Goal: Information Seeking & Learning: Learn about a topic

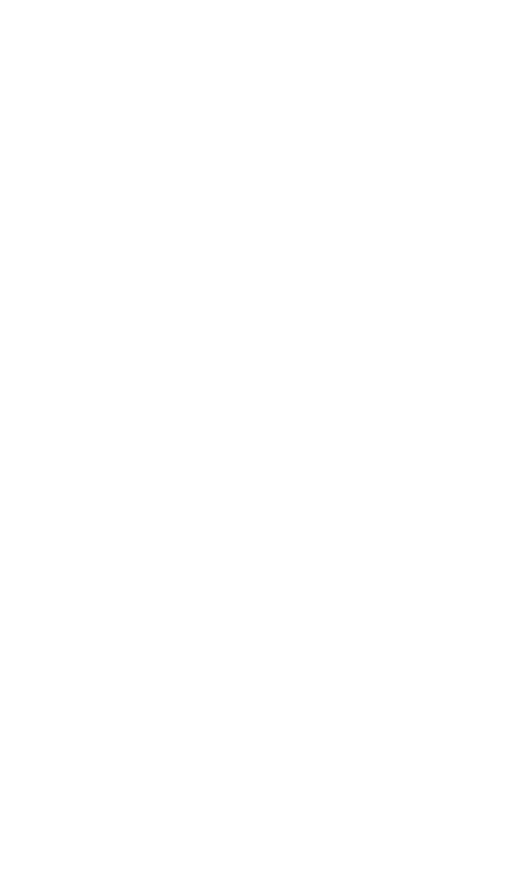
select select
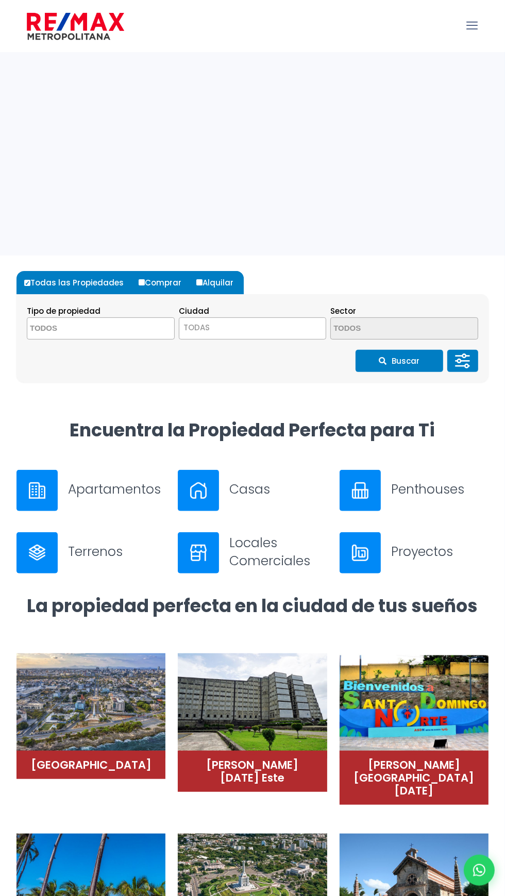
click at [139, 282] on input "Comprar" at bounding box center [142, 282] width 6 height 6
radio input "true"
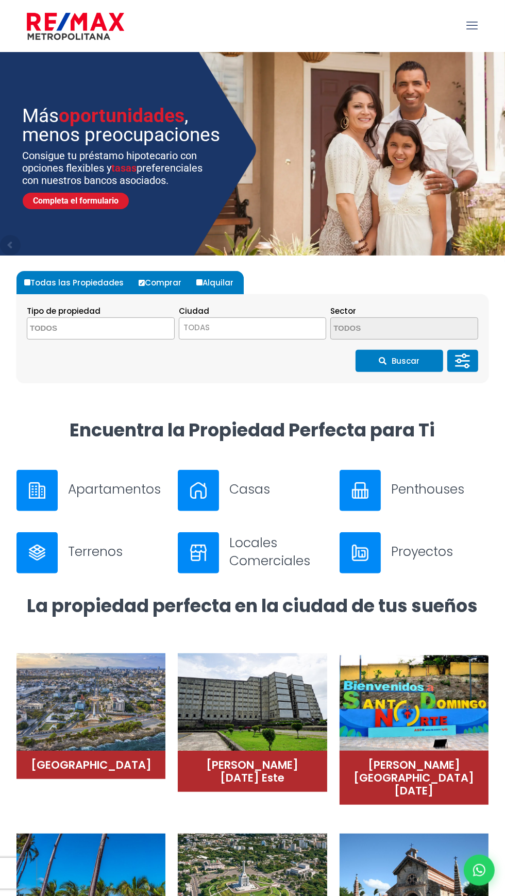
click at [65, 328] on textarea "Search" at bounding box center [77, 329] width 100 height 22
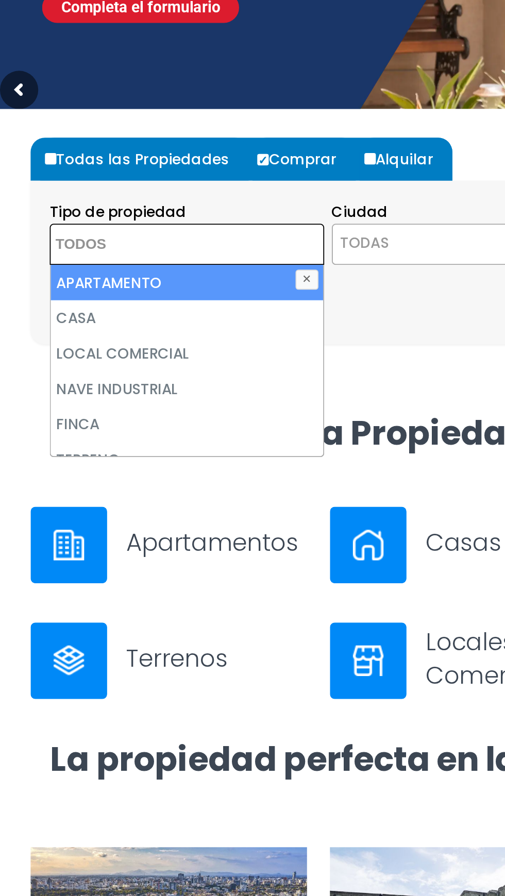
click at [36, 365] on li "CASA" at bounding box center [100, 368] width 147 height 19
select select "house"
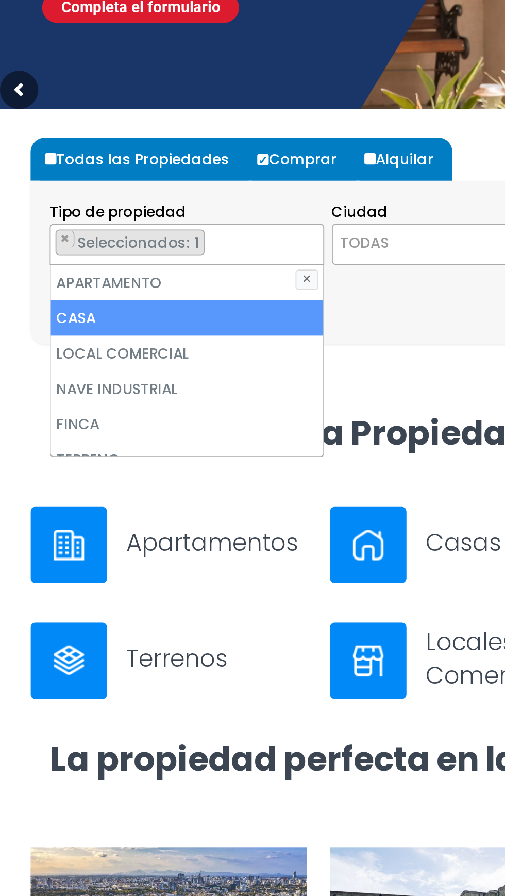
click at [202, 335] on span "TODAS" at bounding box center [253, 328] width 148 height 22
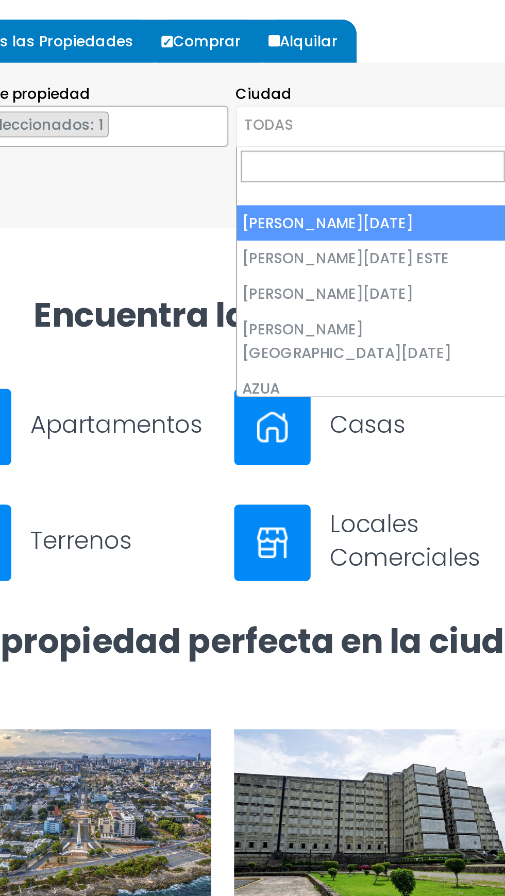
select select "1"
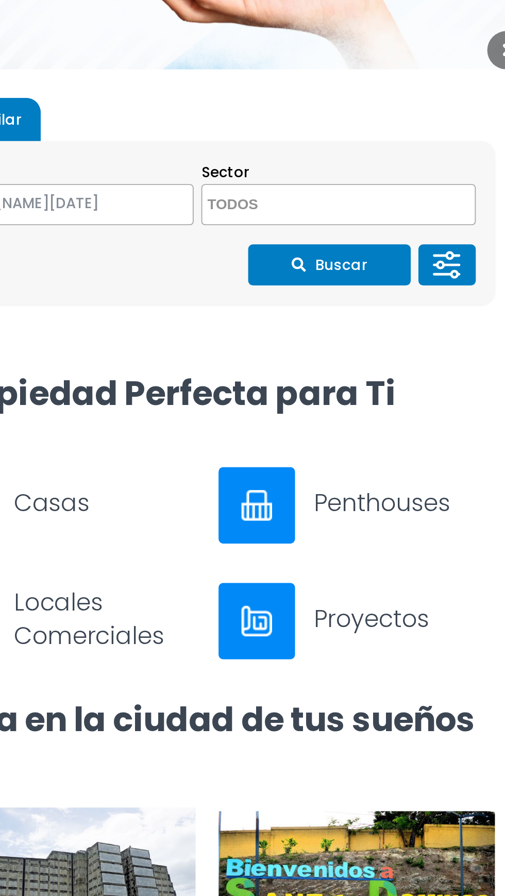
click at [418, 327] on textarea "Search" at bounding box center [381, 329] width 100 height 22
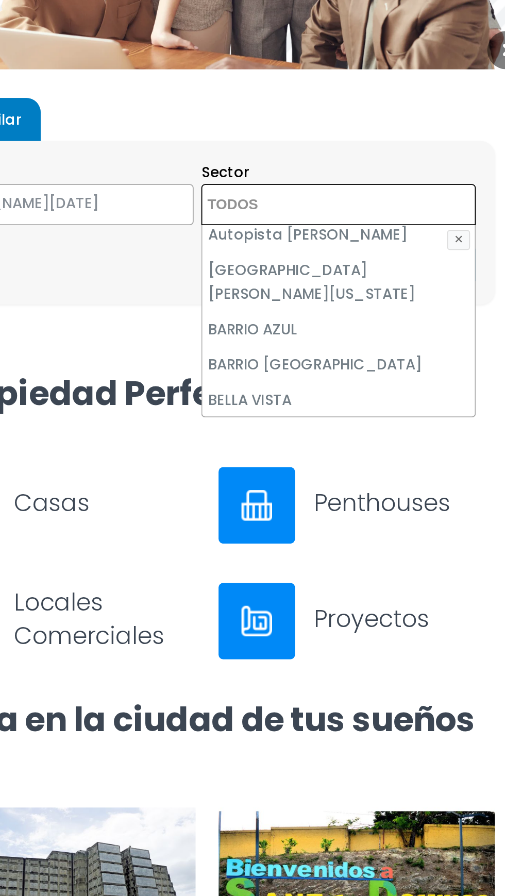
scroll to position [275, 0]
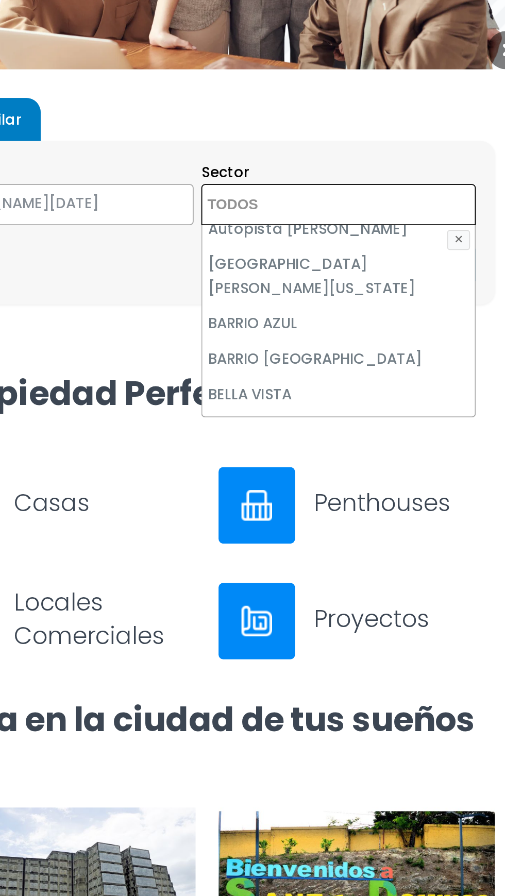
click at [393, 421] on li "BELLA VISTA" at bounding box center [404, 430] width 147 height 19
select select "150"
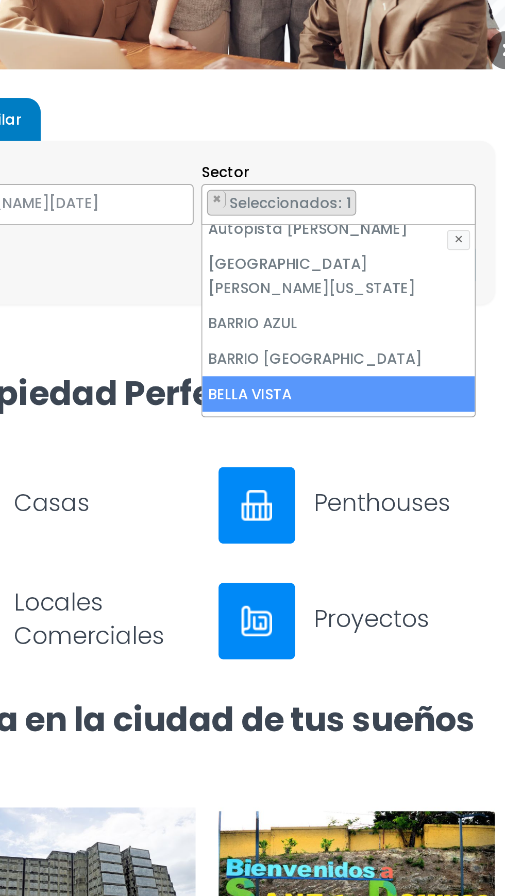
click at [477, 294] on section "Tipo de propiedad APARTAMENTO CASA LOCAL COMERCIAL NAVE INDUSTRIAL FINCA TERREN…" at bounding box center [252, 338] width 472 height 88
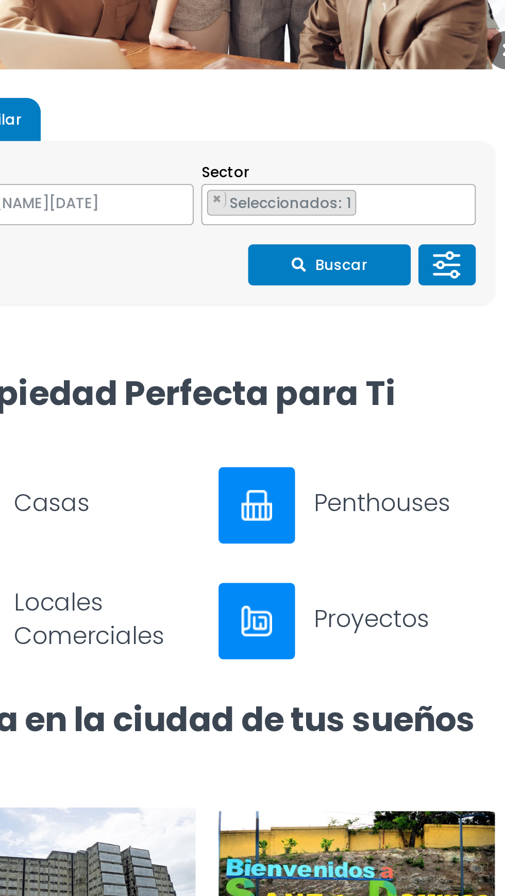
click at [413, 366] on button "Buscar" at bounding box center [400, 361] width 88 height 22
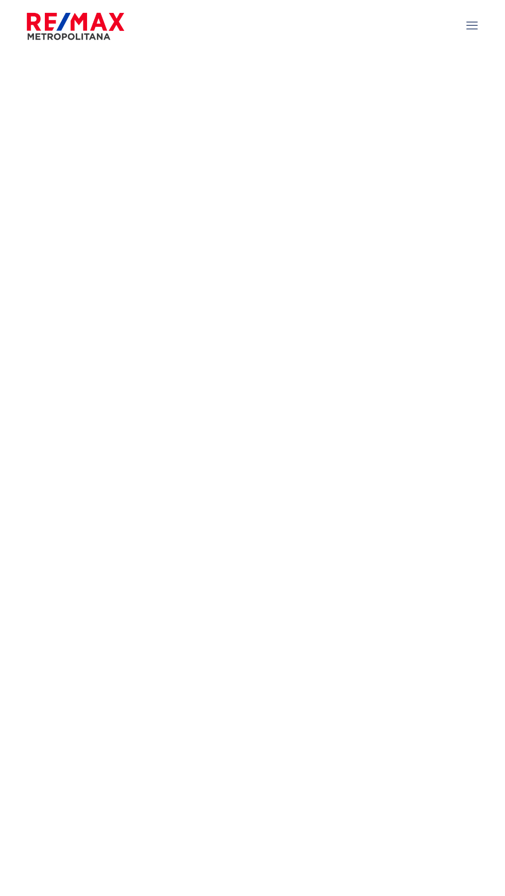
select select "1"
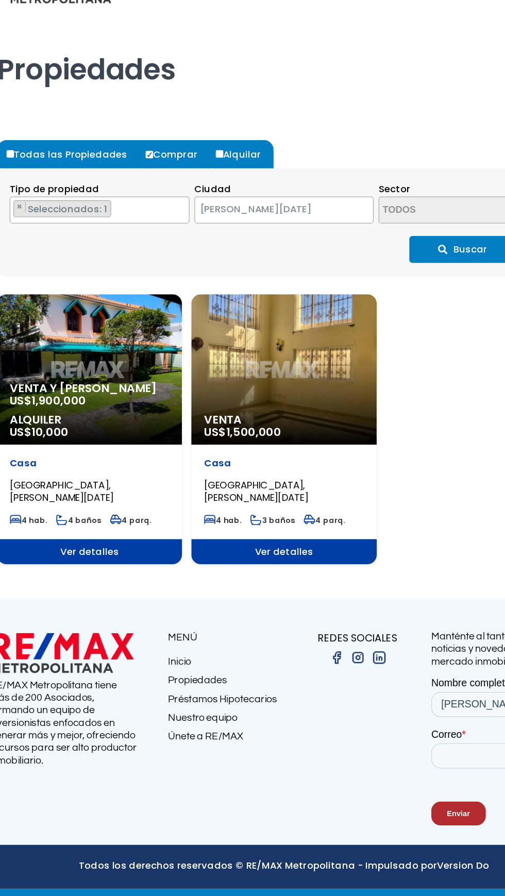
select select "150"
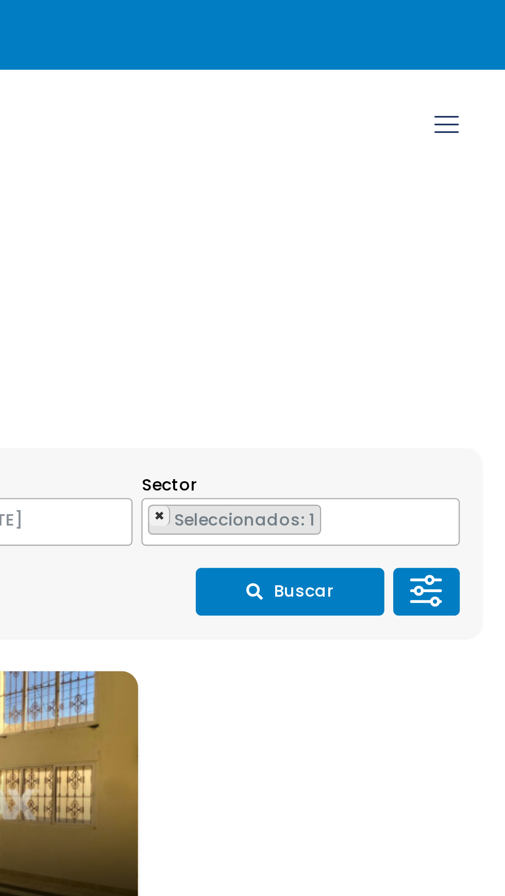
click at [338, 276] on span "×" at bounding box center [338, 270] width 5 height 9
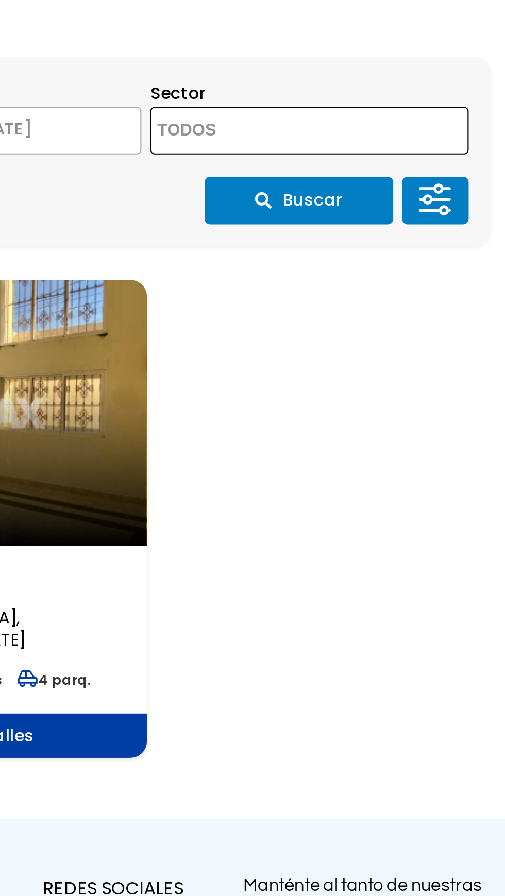
click at [416, 285] on textarea "Search" at bounding box center [381, 274] width 100 height 22
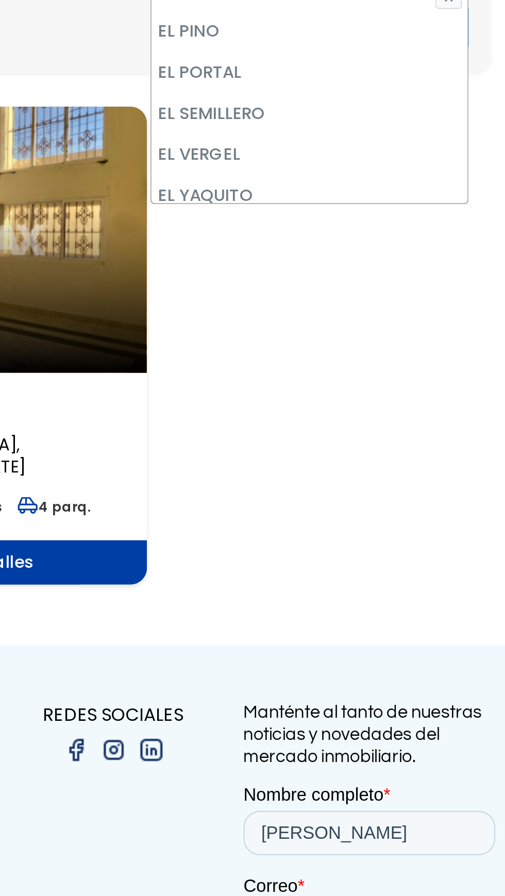
scroll to position [1227, 0]
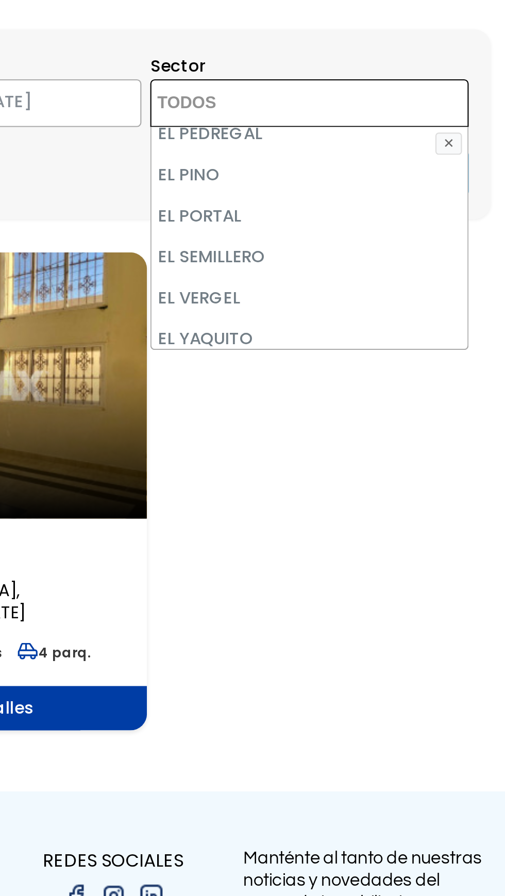
click at [338, 368] on li "EL VERGEL" at bounding box center [404, 364] width 147 height 19
select select "181"
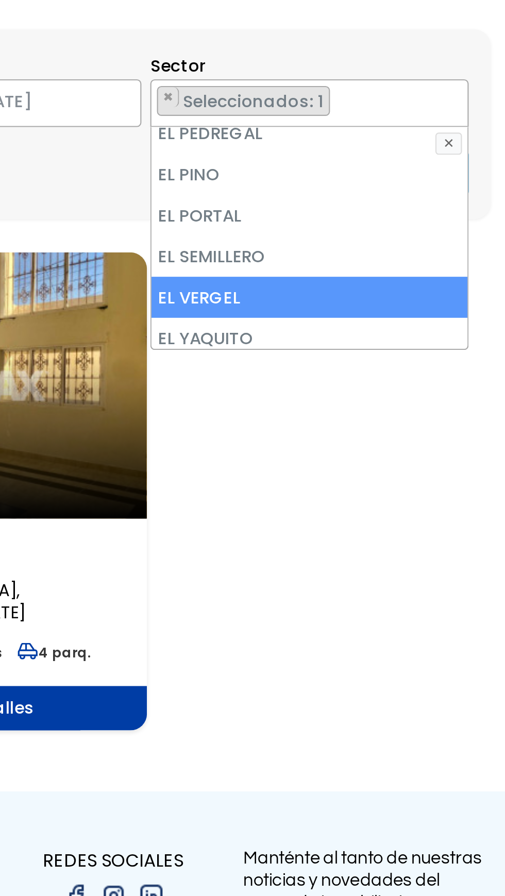
click at [380, 477] on div "Venta y Alquiler US$ 1,900,000 Alquiler US$ 10,000 Casa BELLA VISTA, SANTO DOMI…" at bounding box center [252, 454] width 472 height 222
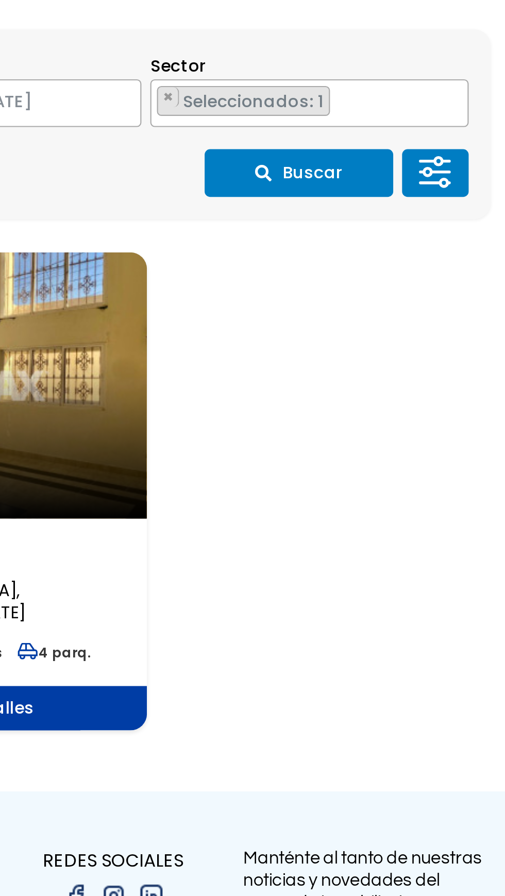
click at [379, 317] on button "Buscar" at bounding box center [400, 306] width 88 height 22
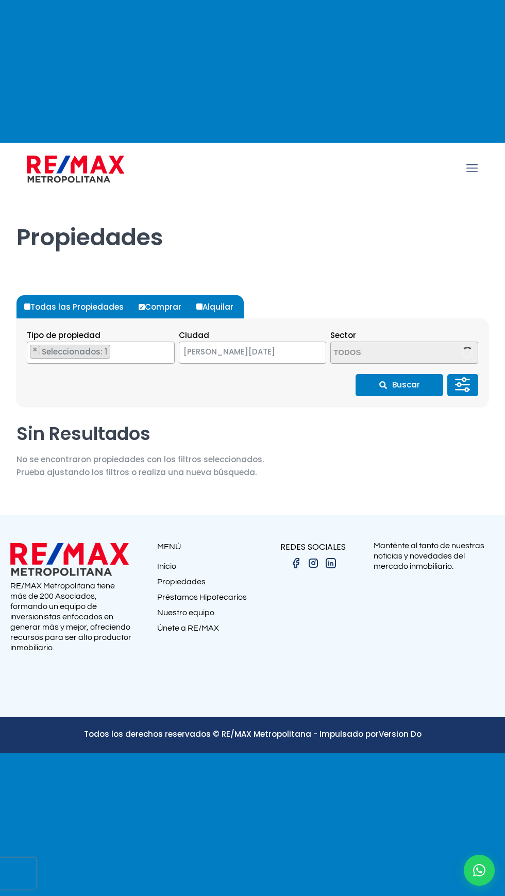
select select "1"
select select "181"
